Goal: Task Accomplishment & Management: Manage account settings

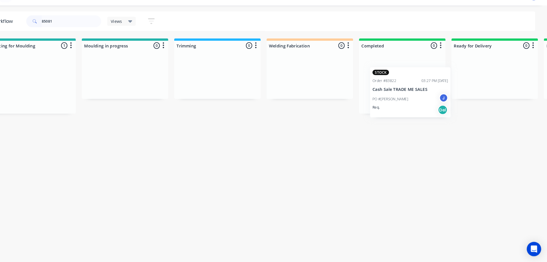
scroll to position [0, 967]
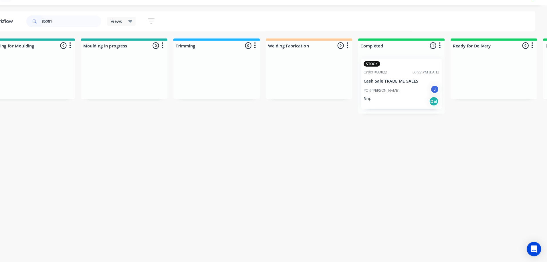
click at [406, 105] on div "Req. Del" at bounding box center [408, 109] width 72 height 10
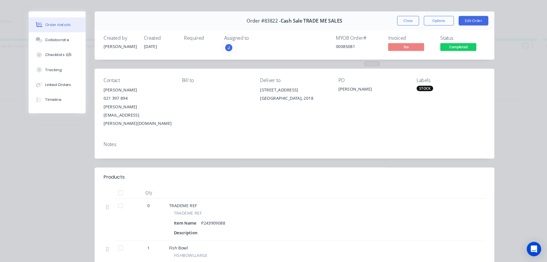
click at [256, 54] on div "J" at bounding box center [267, 57] width 57 height 9
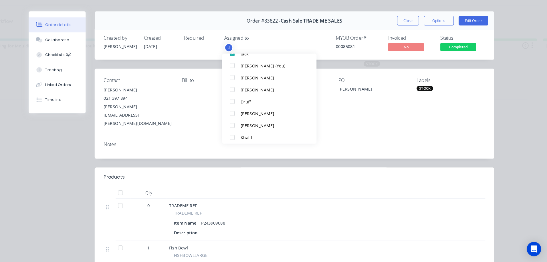
scroll to position [26, 0]
click at [274, 143] on div "Khalil" at bounding box center [284, 143] width 60 height 6
click at [413, 33] on button "Close" at bounding box center [414, 31] width 21 height 9
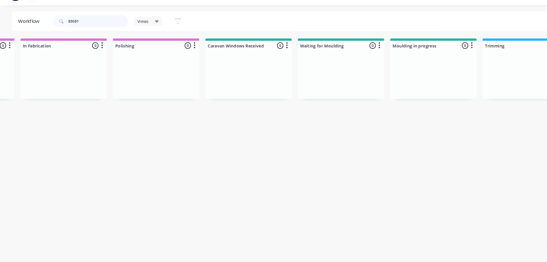
scroll to position [0, 694]
click at [84, 34] on input "85081" at bounding box center [93, 32] width 57 height 11
type input "8"
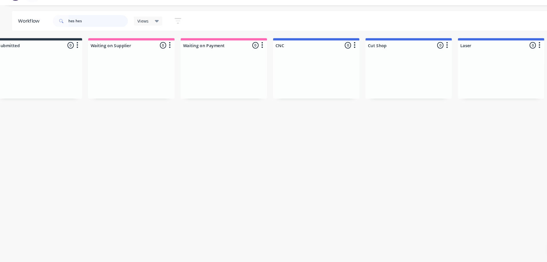
scroll to position [0, 0]
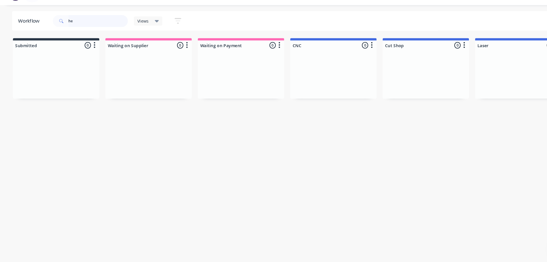
type input "h"
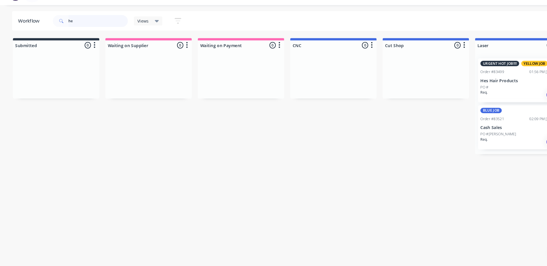
type input "h"
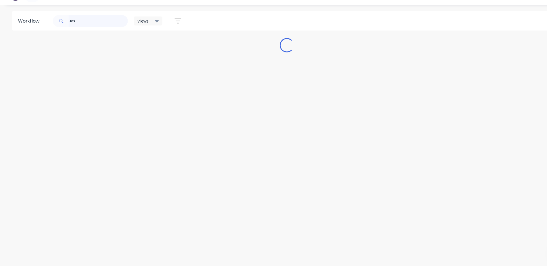
type input "Hes"
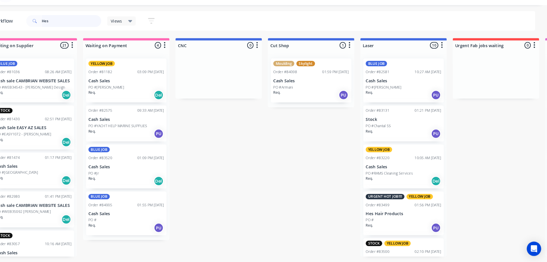
scroll to position [0, 85]
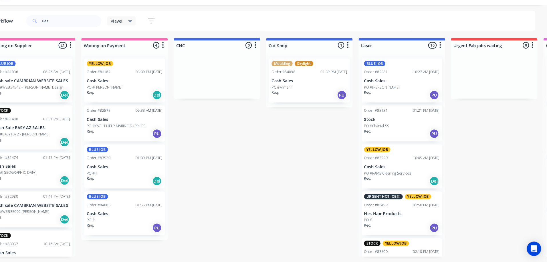
click at [412, 215] on p "Hes Hair Products" at bounding box center [408, 216] width 72 height 5
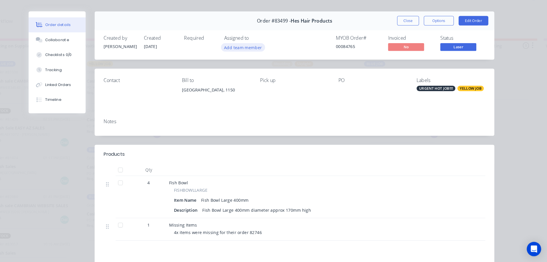
click at [265, 60] on button "Add team member" at bounding box center [257, 57] width 42 height 8
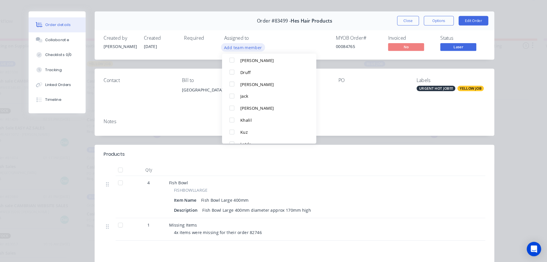
scroll to position [45, 0]
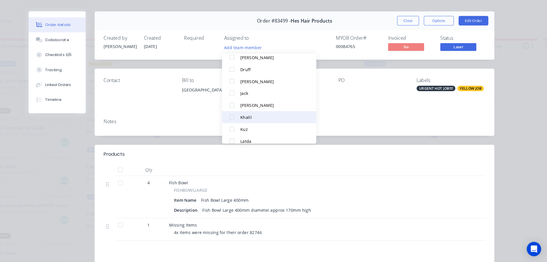
click at [269, 125] on div "Khalil" at bounding box center [284, 124] width 60 height 6
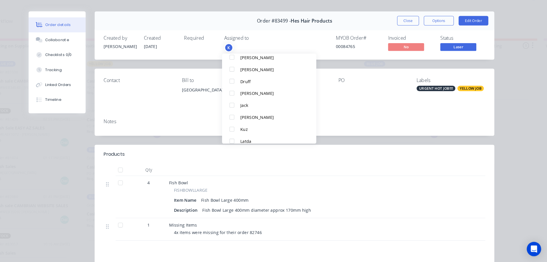
scroll to position [0, 0]
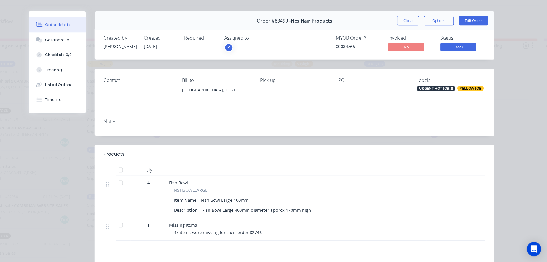
click at [467, 60] on span "Laser" at bounding box center [462, 56] width 34 height 7
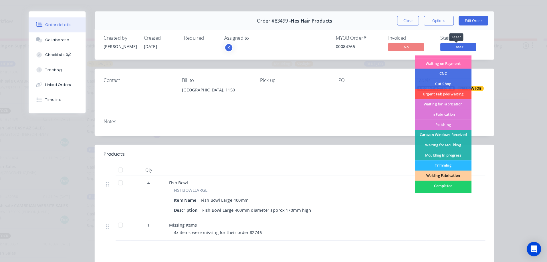
scroll to position [21, 0]
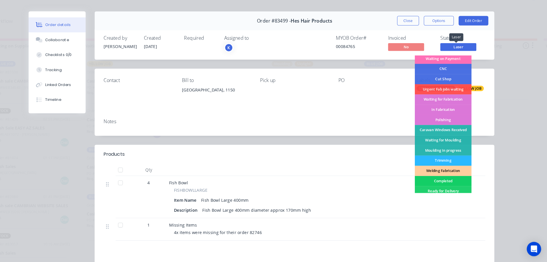
click at [448, 186] on div "Completed" at bounding box center [448, 185] width 54 height 10
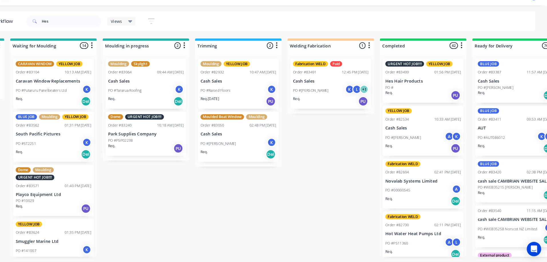
scroll to position [0, 947]
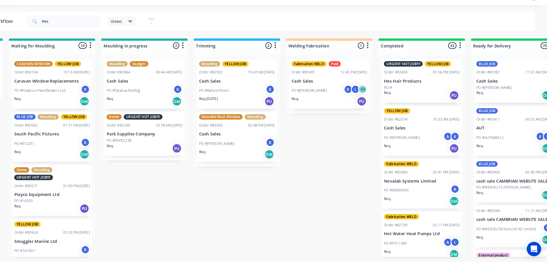
click at [417, 96] on div "PO #" at bounding box center [427, 95] width 72 height 5
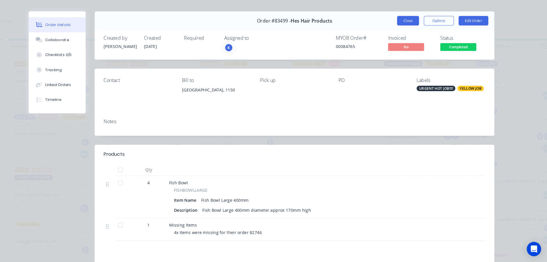
click at [413, 31] on button "Close" at bounding box center [414, 31] width 21 height 9
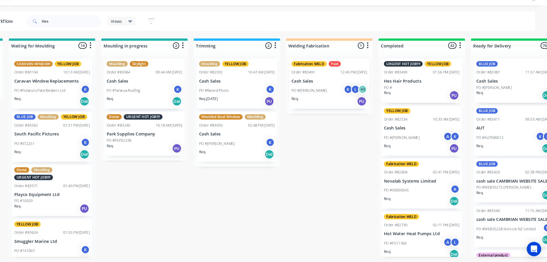
click at [419, 100] on div "Req. PU" at bounding box center [427, 103] width 72 height 10
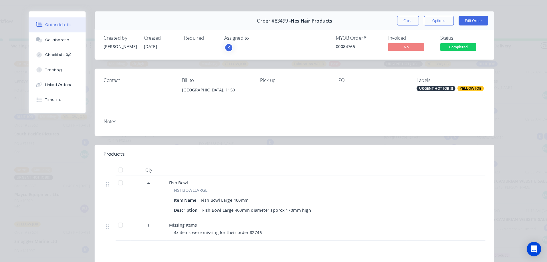
click at [254, 54] on div "K" at bounding box center [267, 57] width 57 height 9
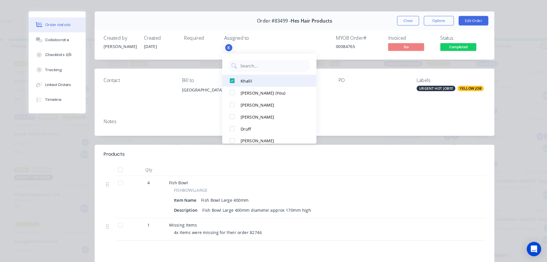
click at [263, 89] on div "Khalil" at bounding box center [284, 89] width 60 height 6
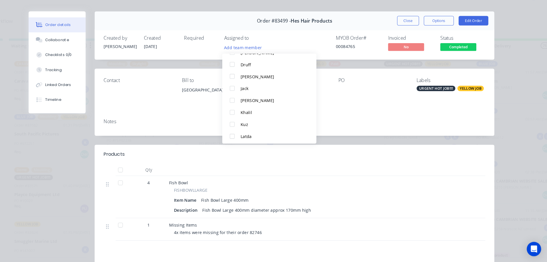
scroll to position [50, 0]
click at [271, 120] on div "Khalil" at bounding box center [284, 119] width 60 height 6
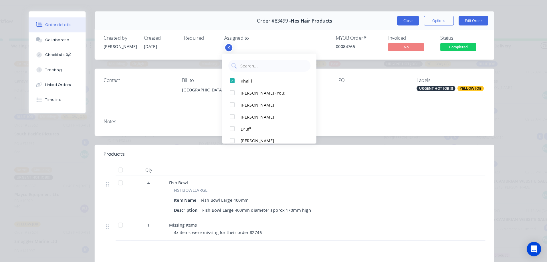
click at [414, 32] on button "Close" at bounding box center [414, 31] width 21 height 9
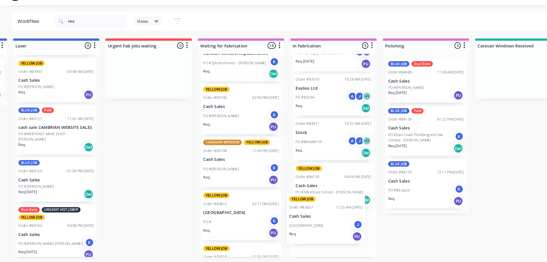
scroll to position [90, 0]
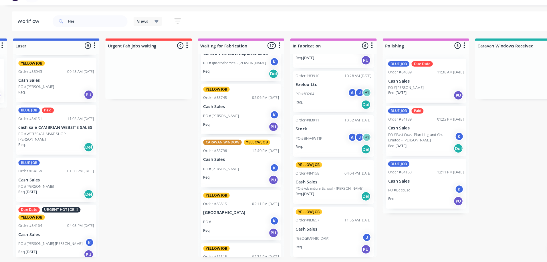
click at [150, 32] on icon at bounding box center [150, 32] width 4 height 2
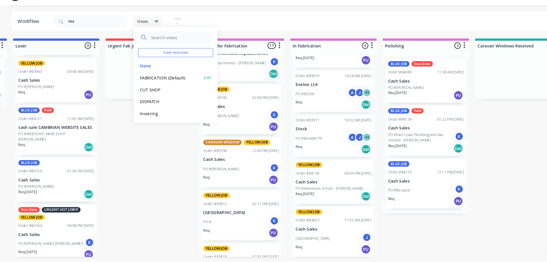
click at [166, 84] on button "FABRICATION (Default)" at bounding box center [162, 86] width 61 height 7
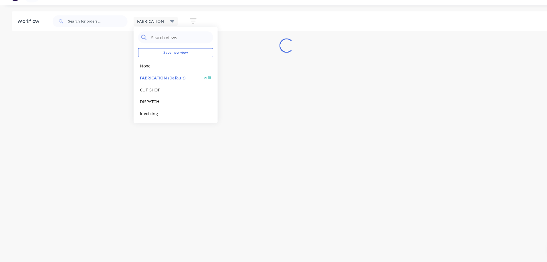
scroll to position [0, 0]
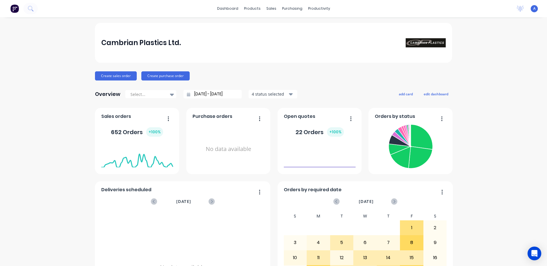
click at [95, 0] on div "dashboard products sales purchasing productivity dashboard products Product Cat…" at bounding box center [273, 8] width 547 height 17
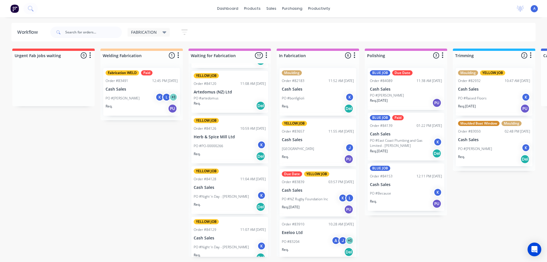
scroll to position [648, 0]
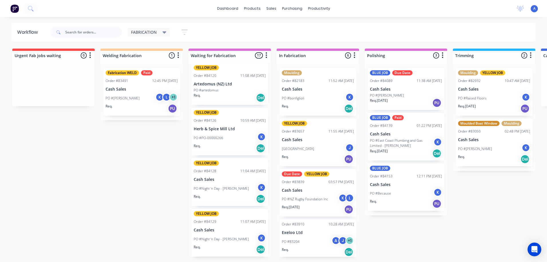
click at [166, 33] on icon at bounding box center [164, 32] width 4 height 6
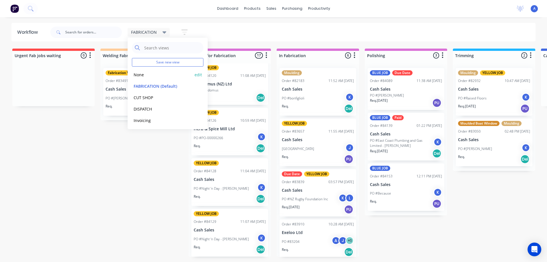
click at [140, 74] on button "None" at bounding box center [162, 74] width 61 height 7
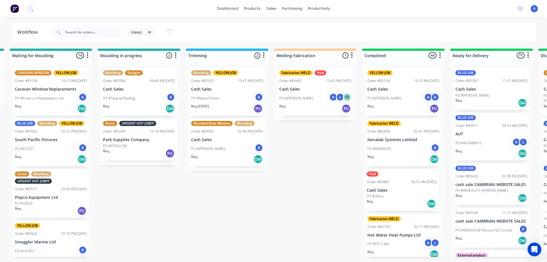
scroll to position [0, 972]
click at [392, 188] on p "Cash Sales" at bounding box center [402, 190] width 72 height 5
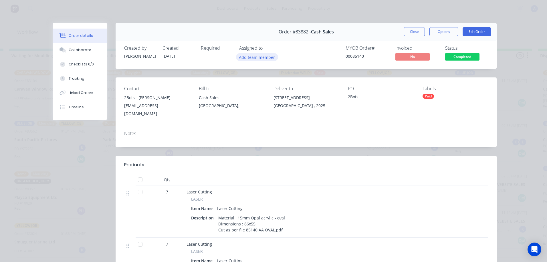
click at [250, 55] on button "Add team member" at bounding box center [257, 57] width 42 height 8
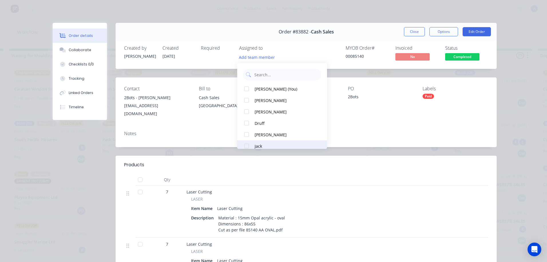
click at [257, 146] on div "Jack" at bounding box center [284, 146] width 60 height 6
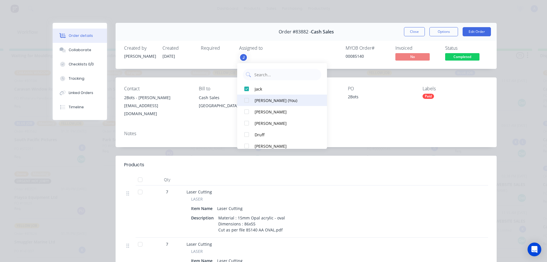
click at [280, 101] on div "Annette (You)" at bounding box center [284, 100] width 60 height 6
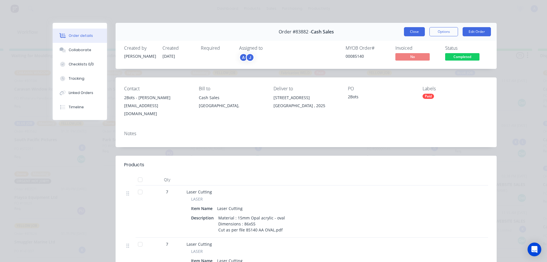
click at [415, 28] on button "Close" at bounding box center [414, 31] width 21 height 9
